Goal: Find specific page/section: Find specific page/section

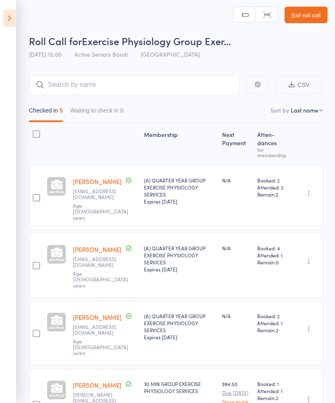
click at [13, 22] on icon at bounding box center [9, 18] width 13 height 17
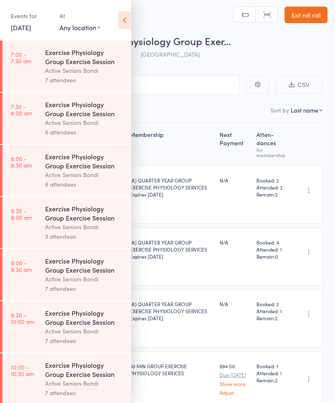
click at [25, 28] on link "11 Aug, 2025" at bounding box center [21, 27] width 20 height 9
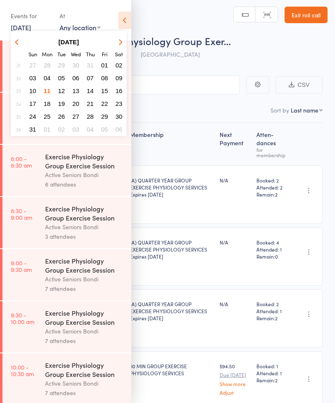
click at [65, 91] on button "12" at bounding box center [61, 90] width 13 height 11
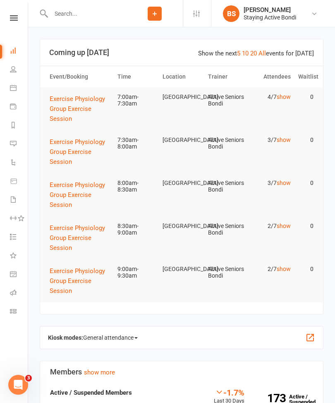
click at [10, 19] on icon at bounding box center [14, 17] width 8 height 5
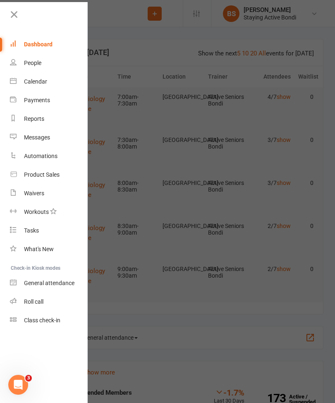
click at [29, 80] on div "Calendar" at bounding box center [35, 81] width 23 height 7
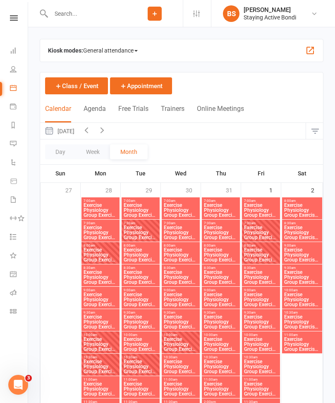
click at [241, 45] on div "Kiosk modes: General attendance General attendance Class Roll call" at bounding box center [182, 50] width 284 height 23
click at [237, 54] on div "Kiosk modes: General attendance General attendance Class Roll call" at bounding box center [182, 50] width 284 height 23
click at [136, 50] on span "General attendance" at bounding box center [110, 50] width 55 height 13
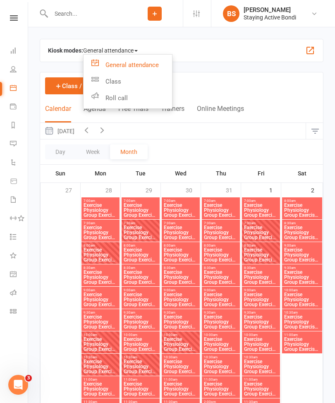
click at [123, 98] on link "Roll call" at bounding box center [128, 98] width 88 height 17
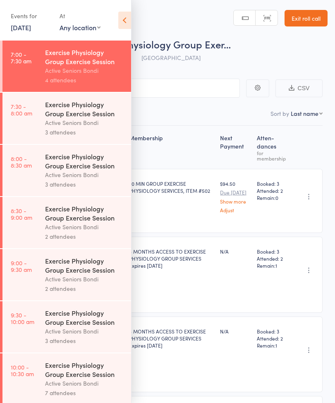
click at [93, 125] on div "Active Seniors Bondi" at bounding box center [84, 123] width 79 height 10
